Goal: Navigation & Orientation: Find specific page/section

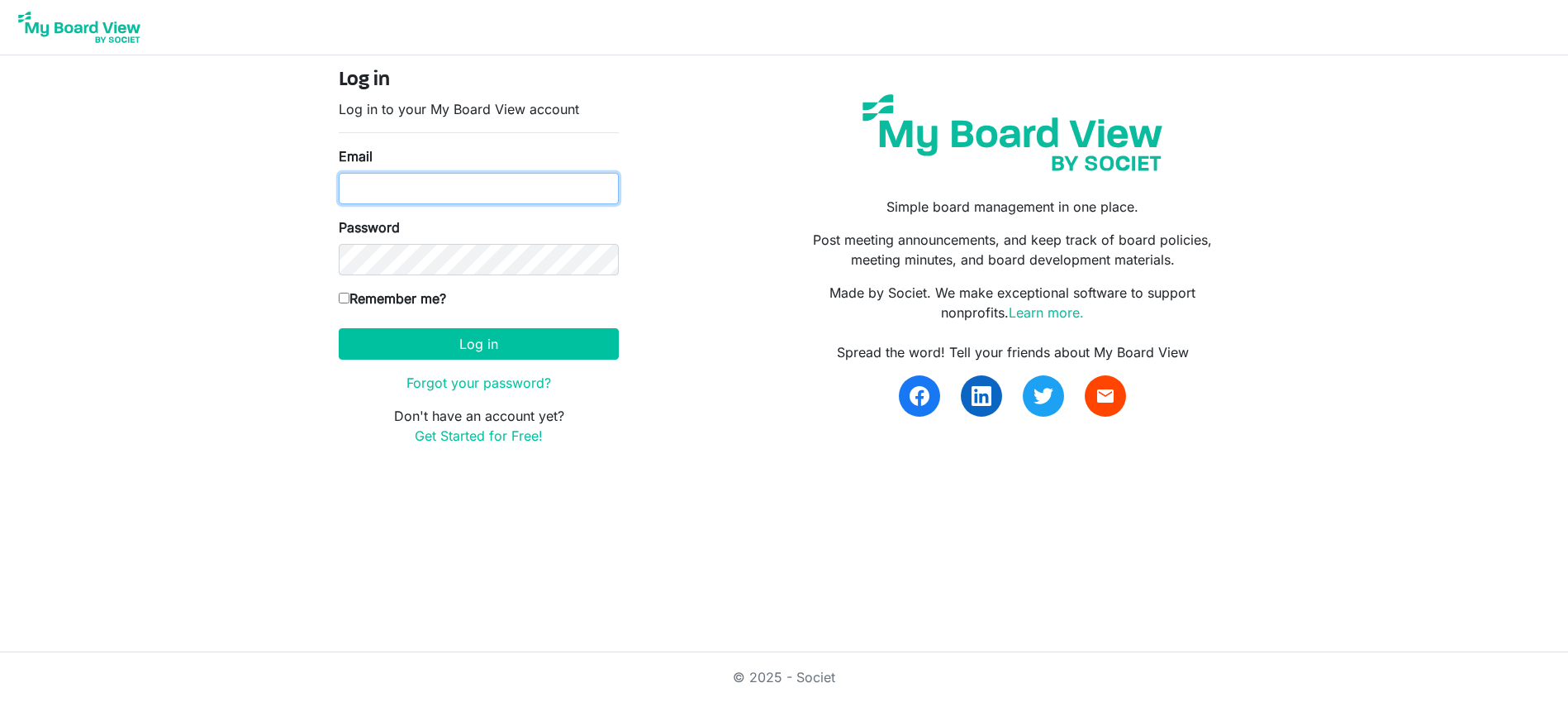
click at [473, 194] on input "Email" at bounding box center [478, 188] width 280 height 32
click at [530, 193] on input "Email" at bounding box center [478, 188] width 280 height 32
type input "[EMAIL_ADDRESS][DOMAIN_NAME]"
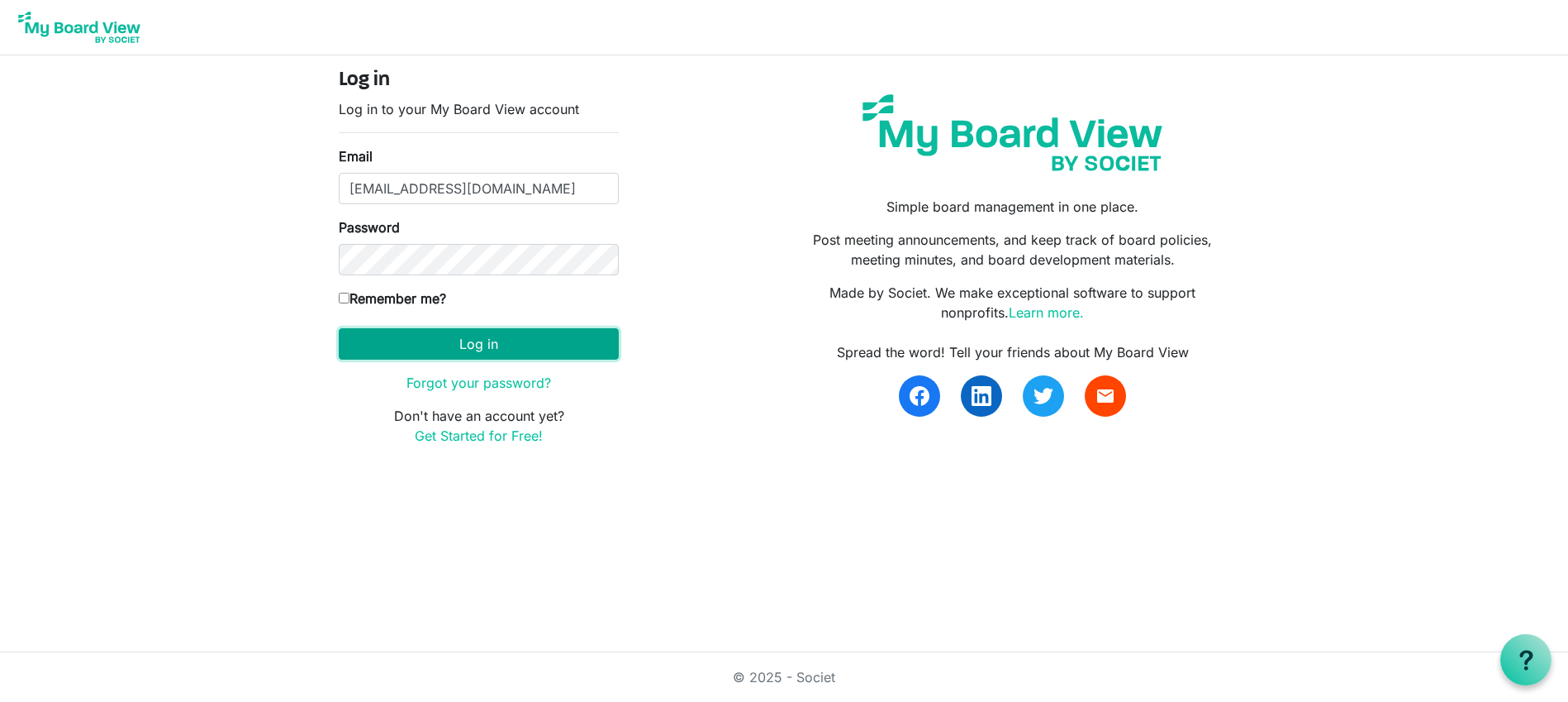
click at [540, 350] on button "Log in" at bounding box center [478, 344] width 280 height 32
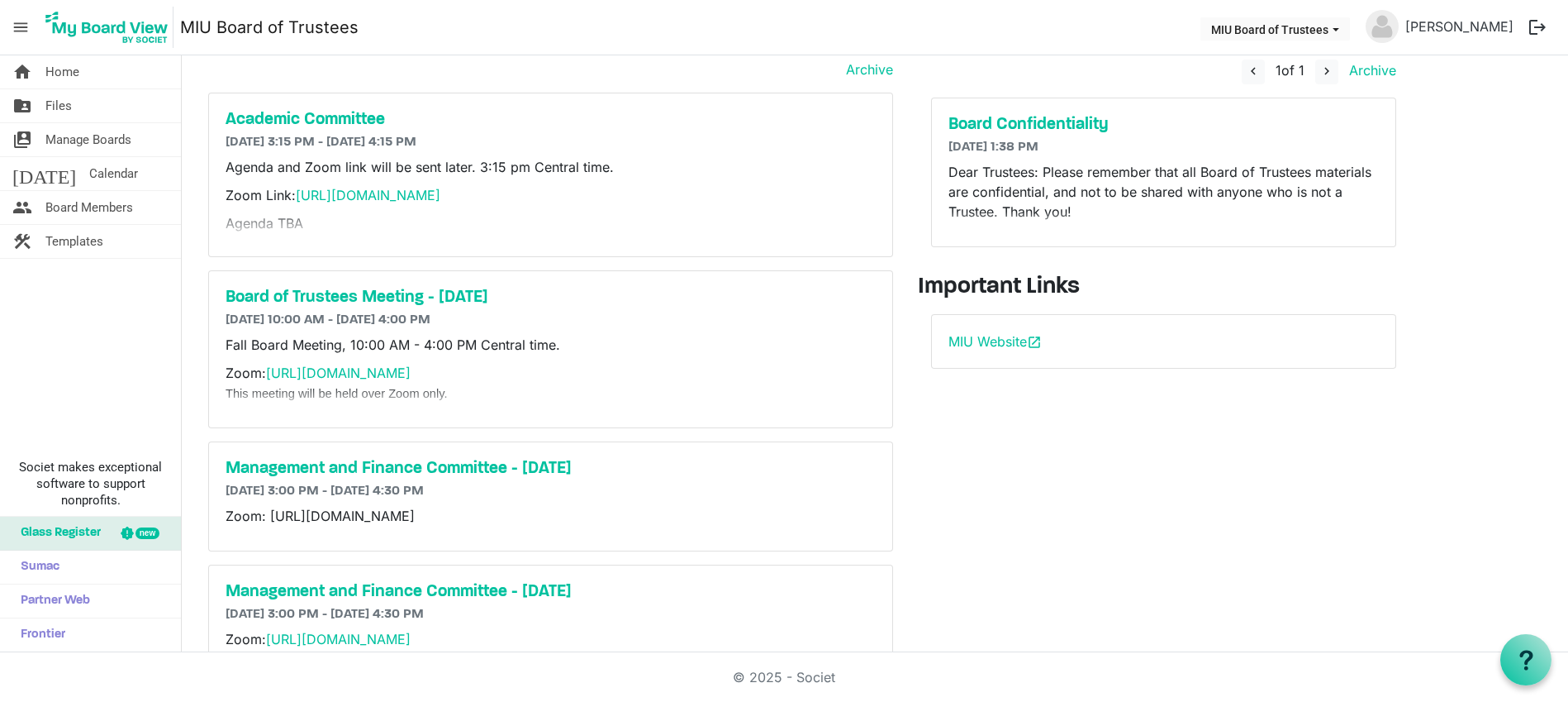
scroll to position [45, 0]
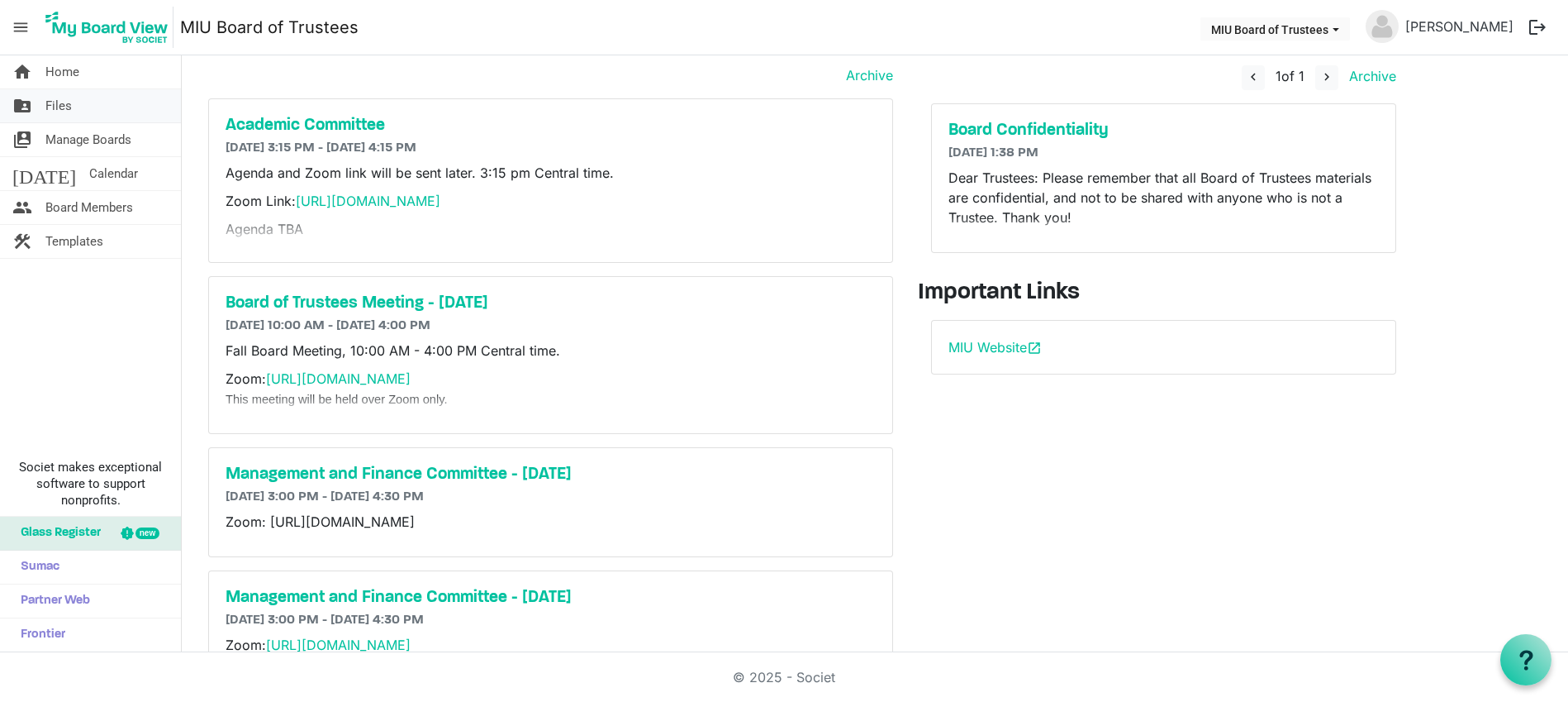
click at [69, 106] on span "Files" at bounding box center [59, 106] width 26 height 33
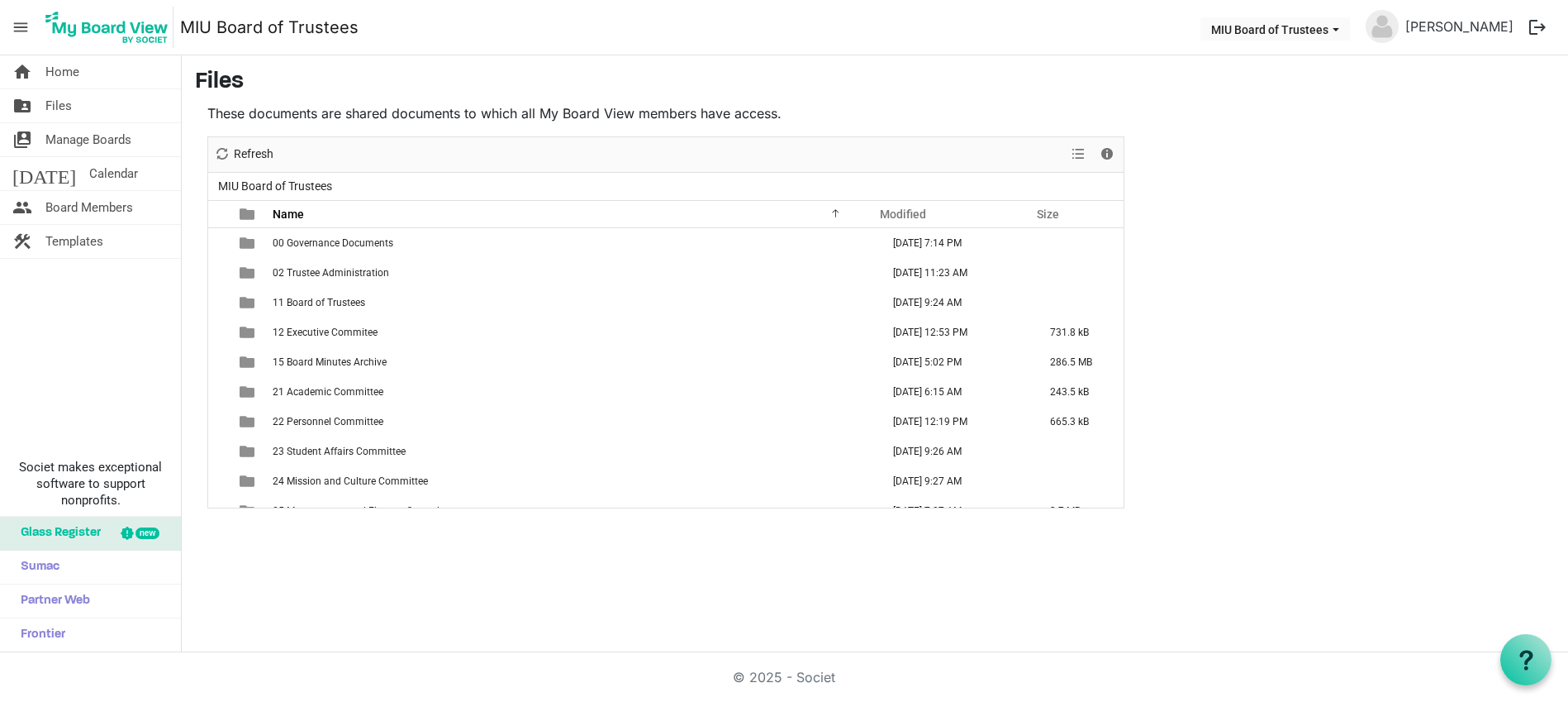
scroll to position [137, 0]
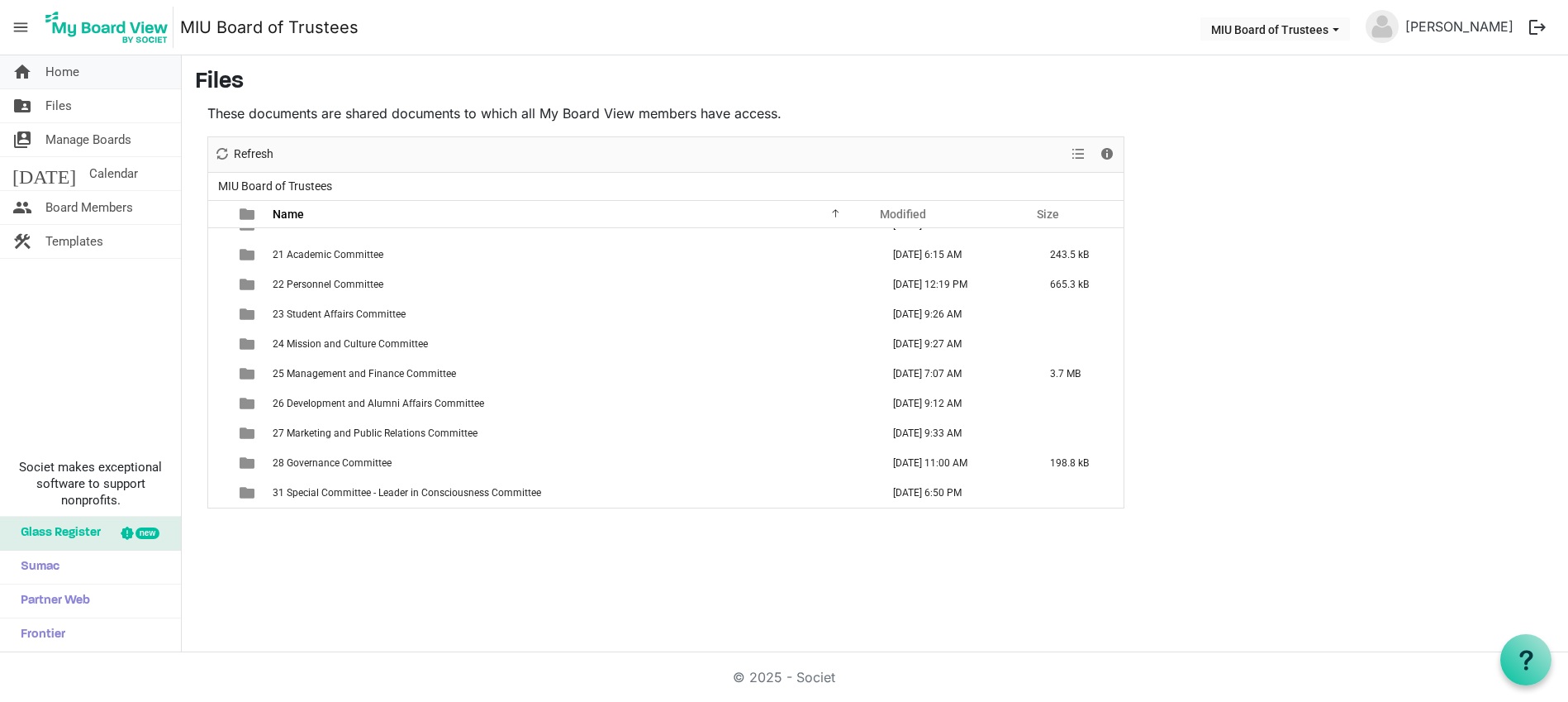
click at [107, 72] on link "home Home" at bounding box center [91, 72] width 181 height 33
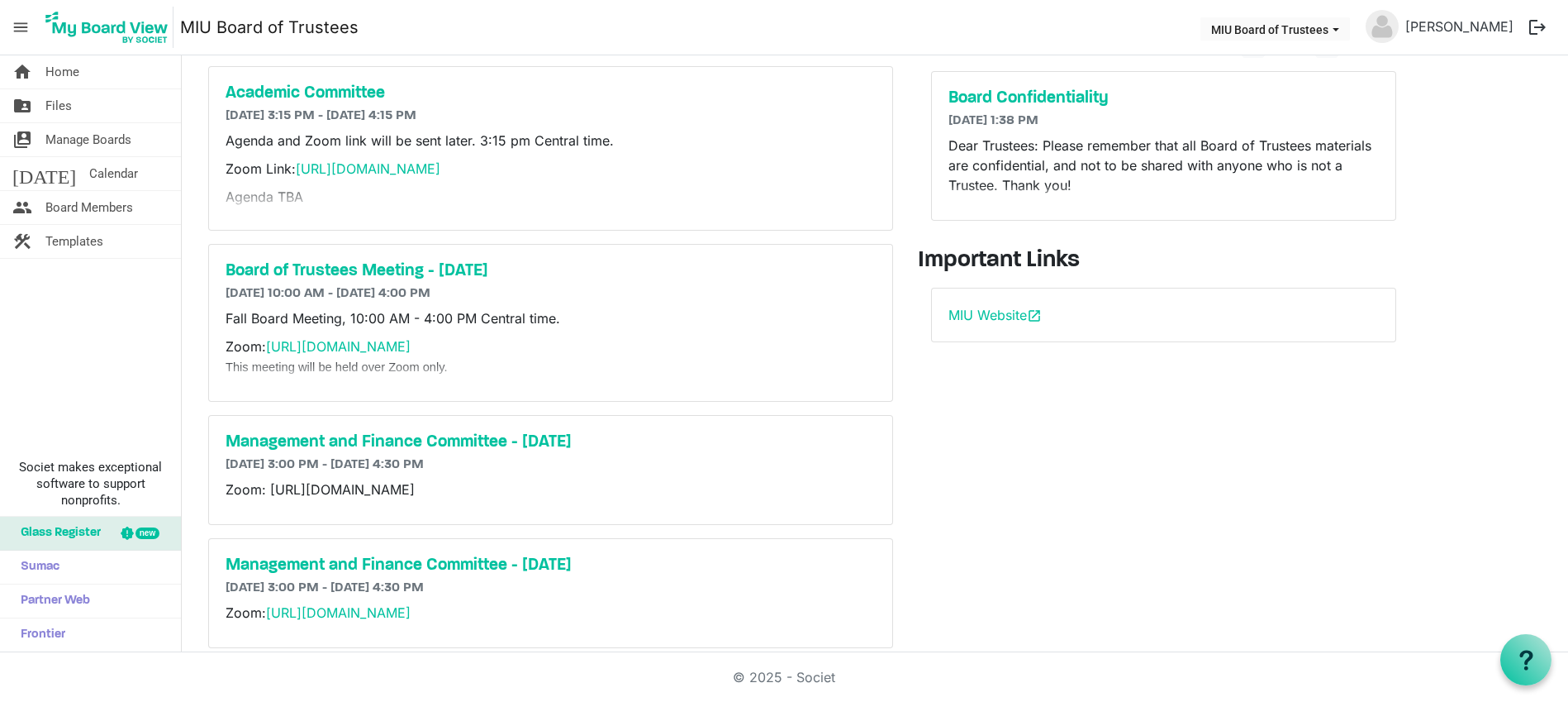
scroll to position [78, 0]
